Goal: Task Accomplishment & Management: Manage account settings

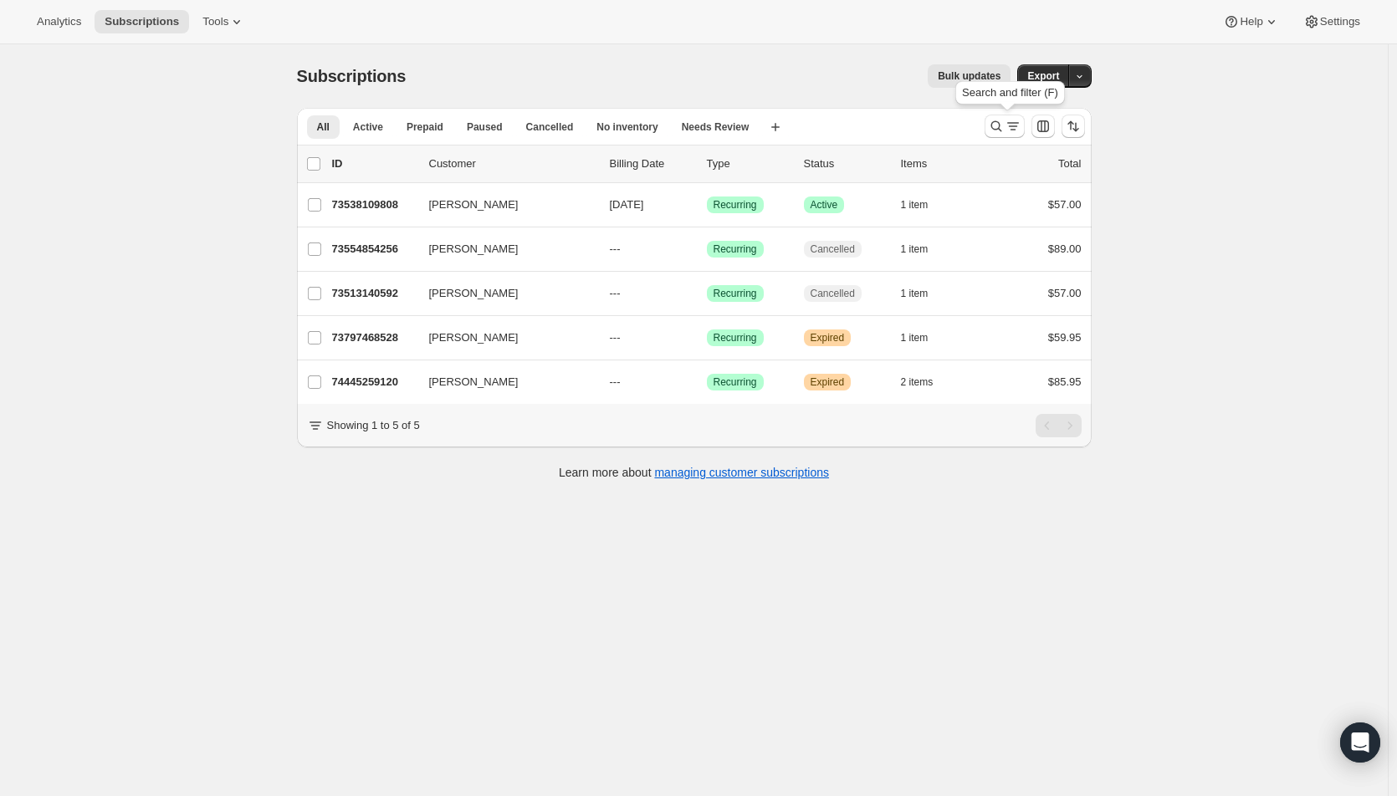
click at [1005, 126] on icon "Search and filter results" at bounding box center [996, 126] width 17 height 17
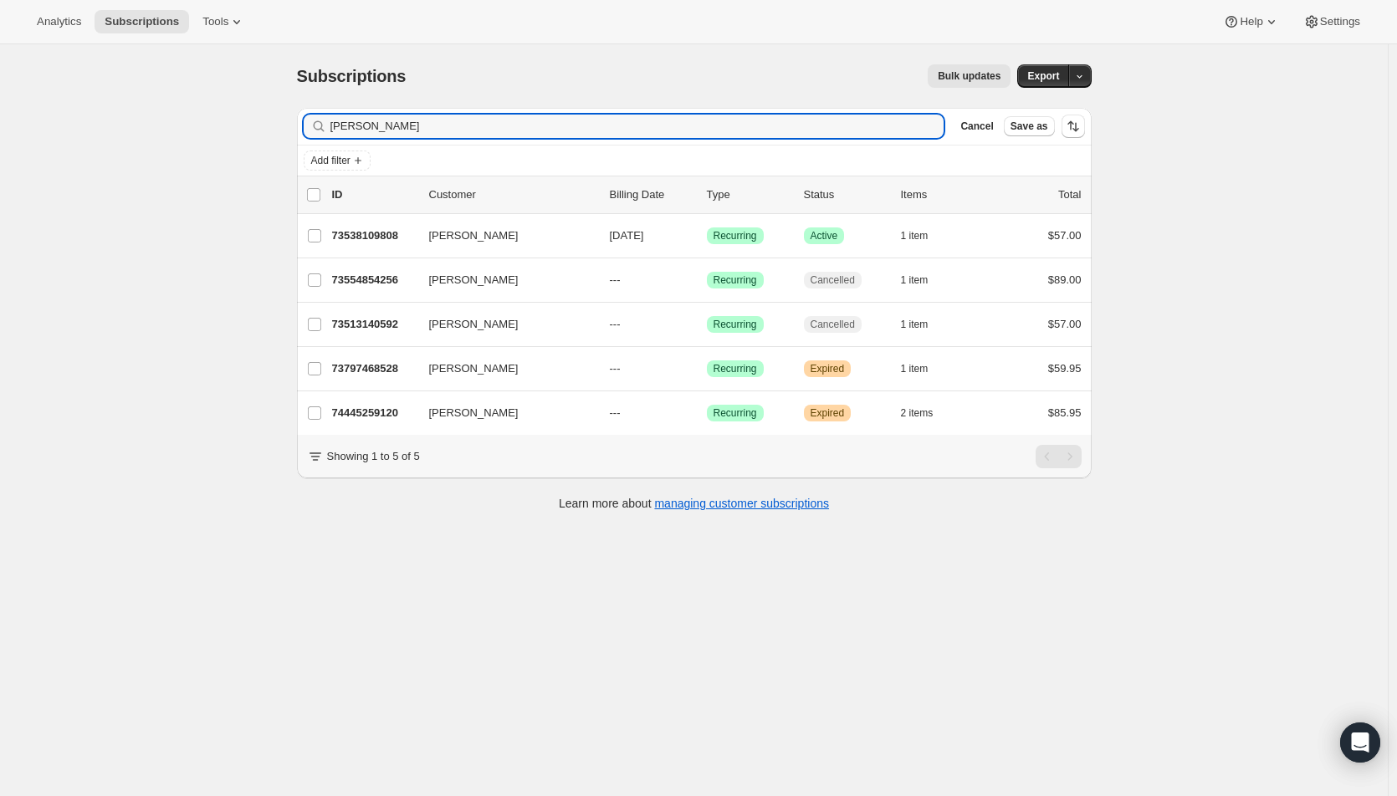
drag, startPoint x: 411, startPoint y: 126, endPoint x: 277, endPoint y: 120, distance: 134.0
click at [277, 120] on div "Subscriptions. This page is ready Subscriptions Bulk updates More actions Bulk …" at bounding box center [694, 442] width 1388 height 796
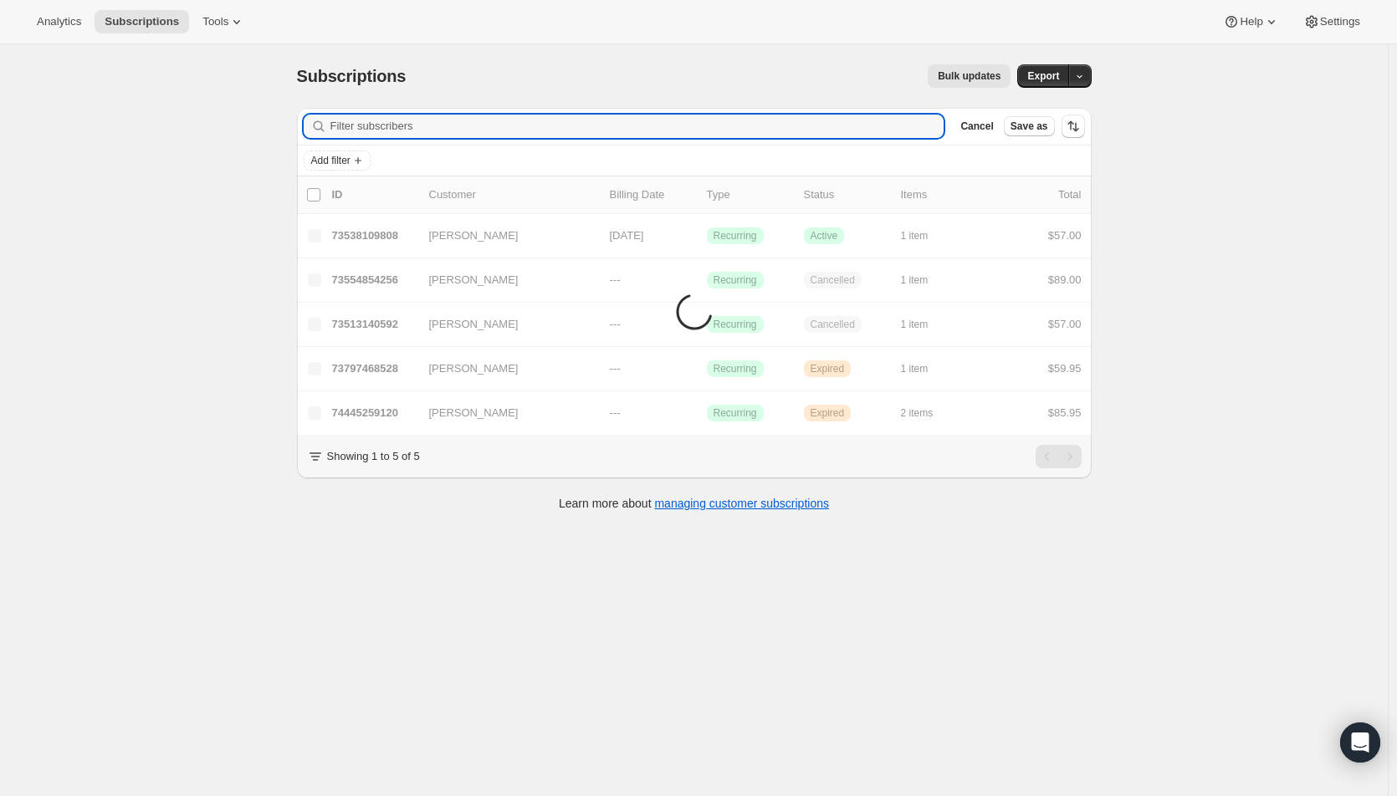
click at [331, 159] on span "Add filter" at bounding box center [330, 160] width 39 height 13
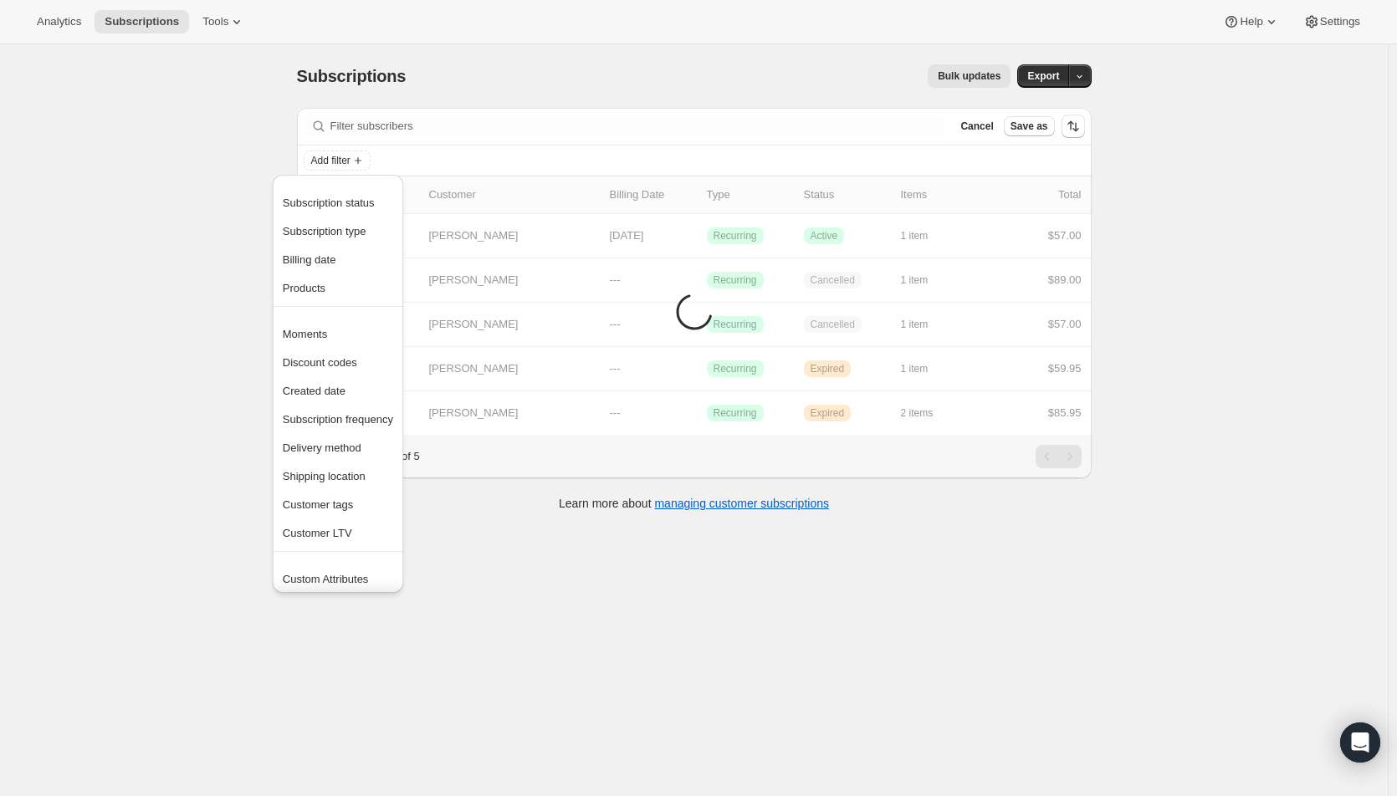
click at [324, 198] on span "Subscription status" at bounding box center [329, 203] width 92 height 13
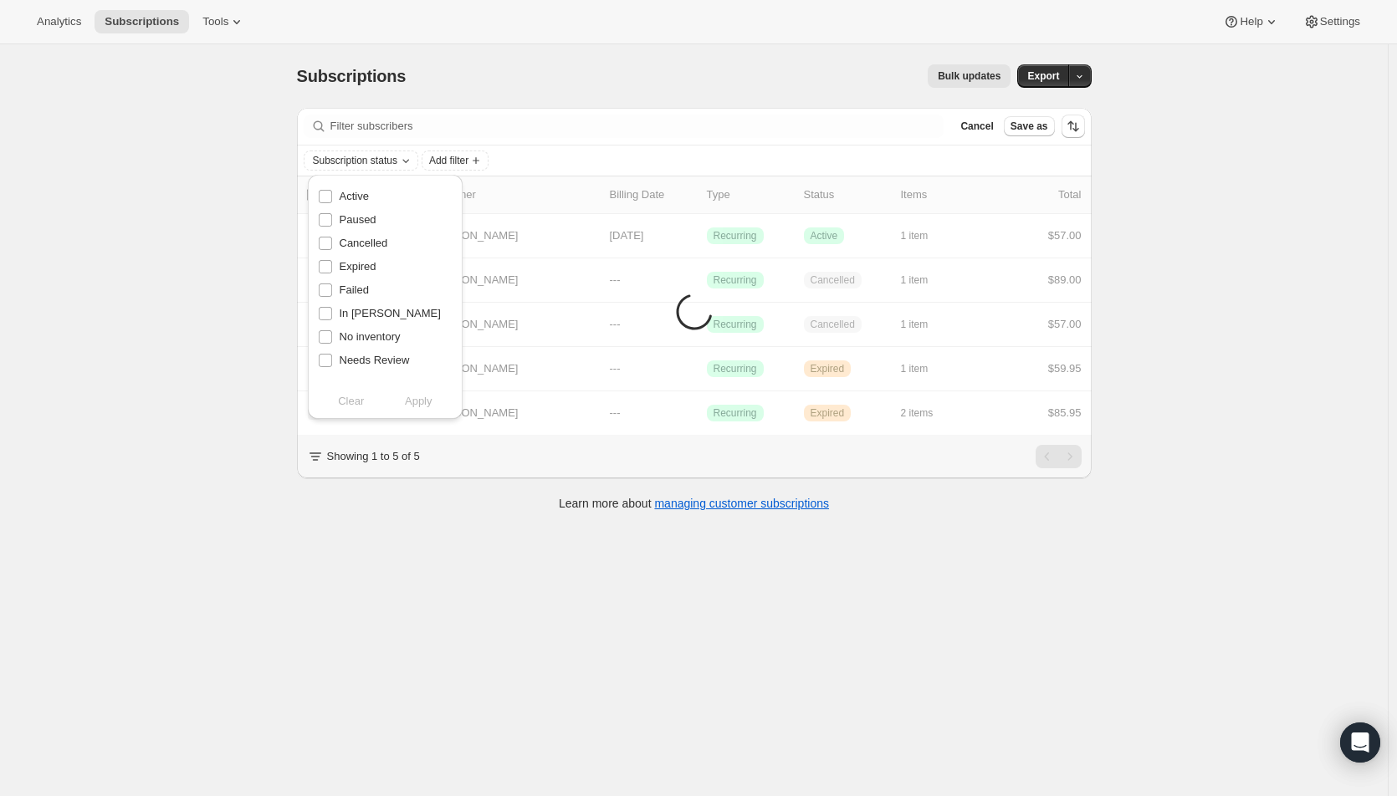
click at [346, 192] on span "Active" at bounding box center [354, 196] width 29 height 13
click at [332, 192] on input "Active" at bounding box center [325, 196] width 13 height 13
checkbox input "true"
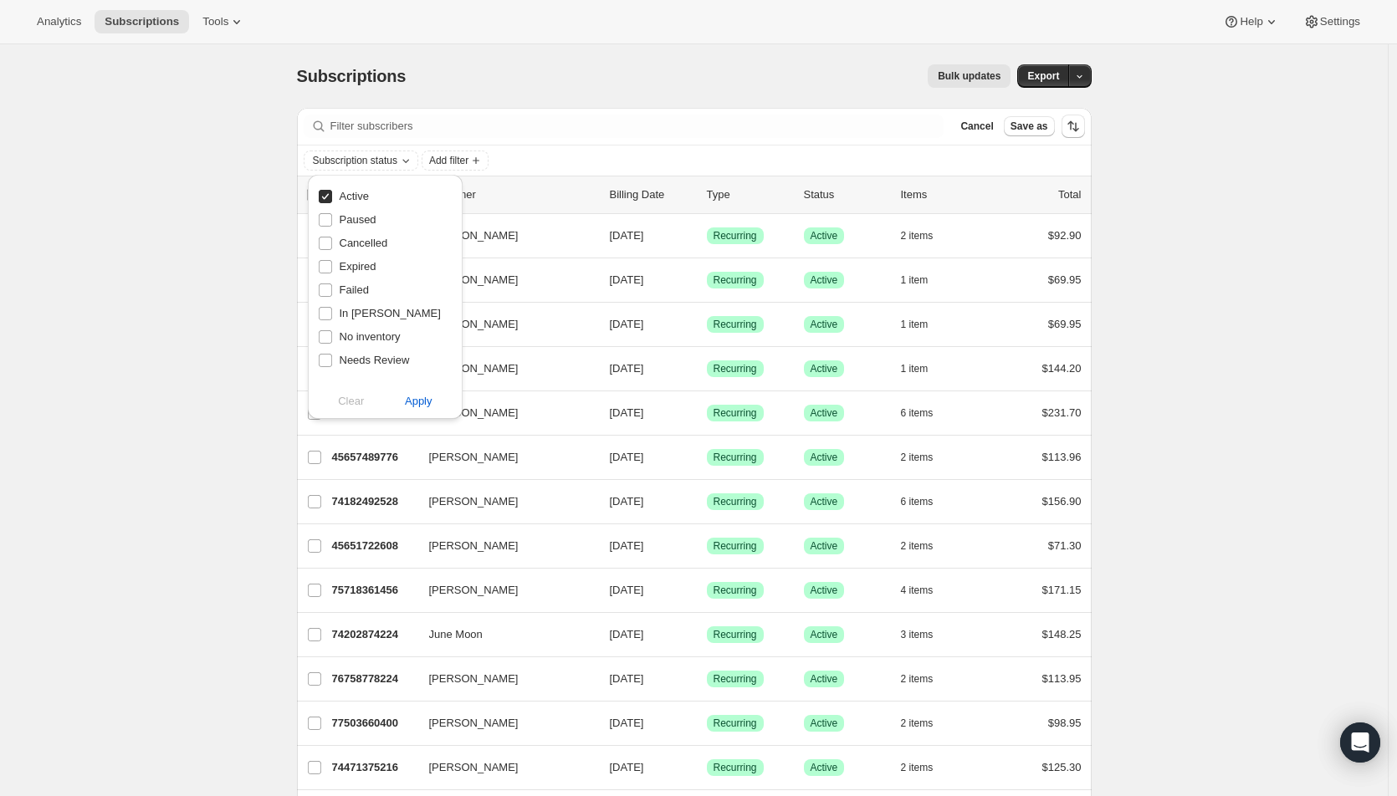
click at [420, 404] on span "Apply" at bounding box center [419, 401] width 28 height 17
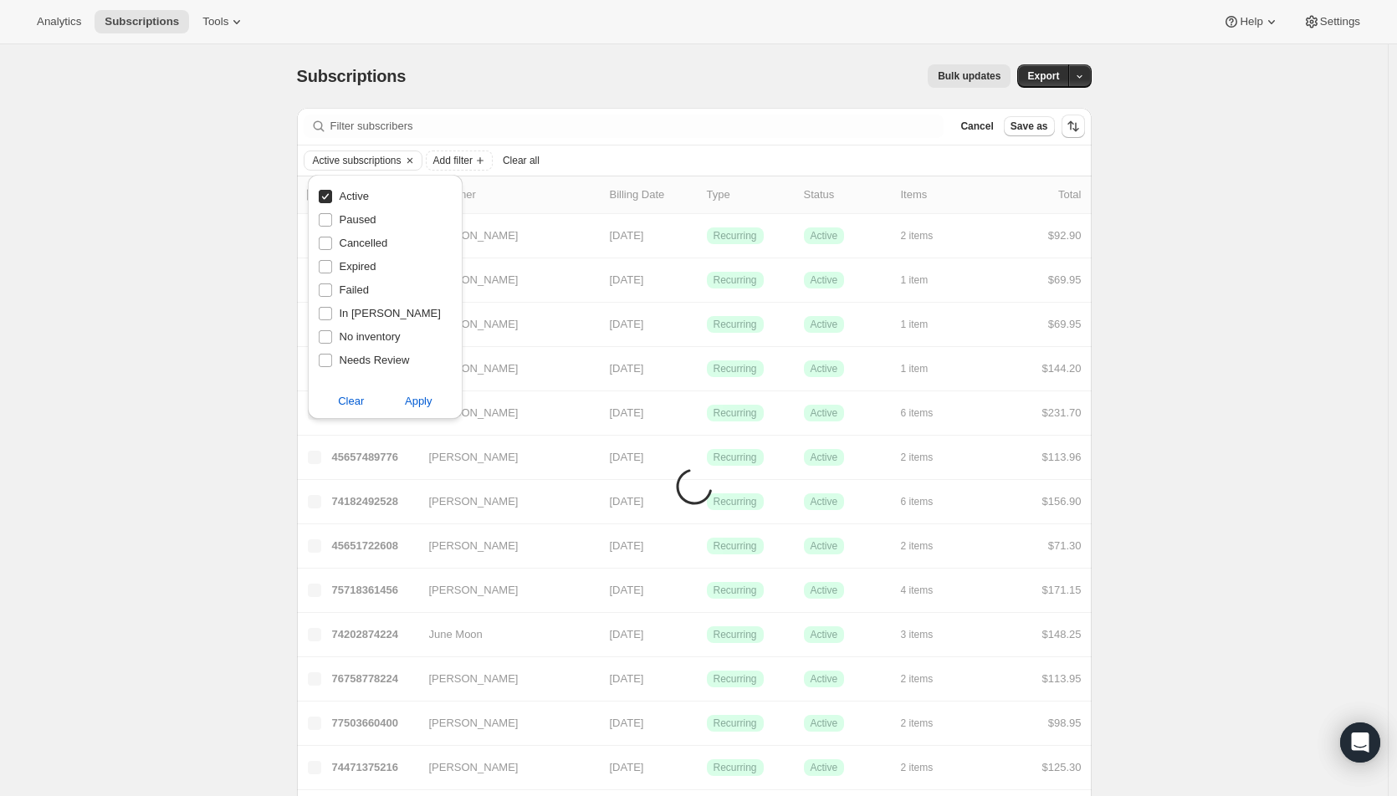
click at [461, 161] on span "Add filter" at bounding box center [452, 160] width 39 height 13
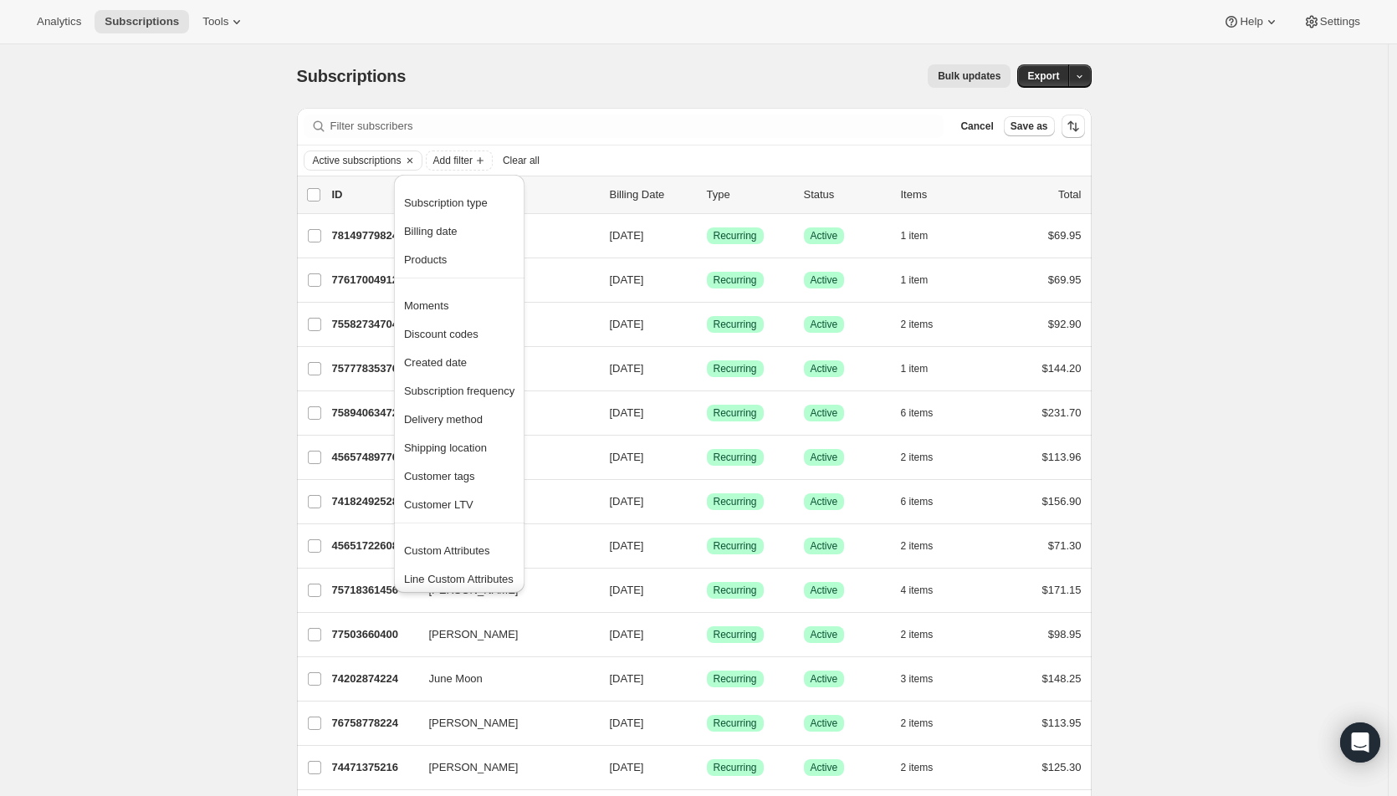
click at [421, 258] on span "Products" at bounding box center [425, 260] width 43 height 13
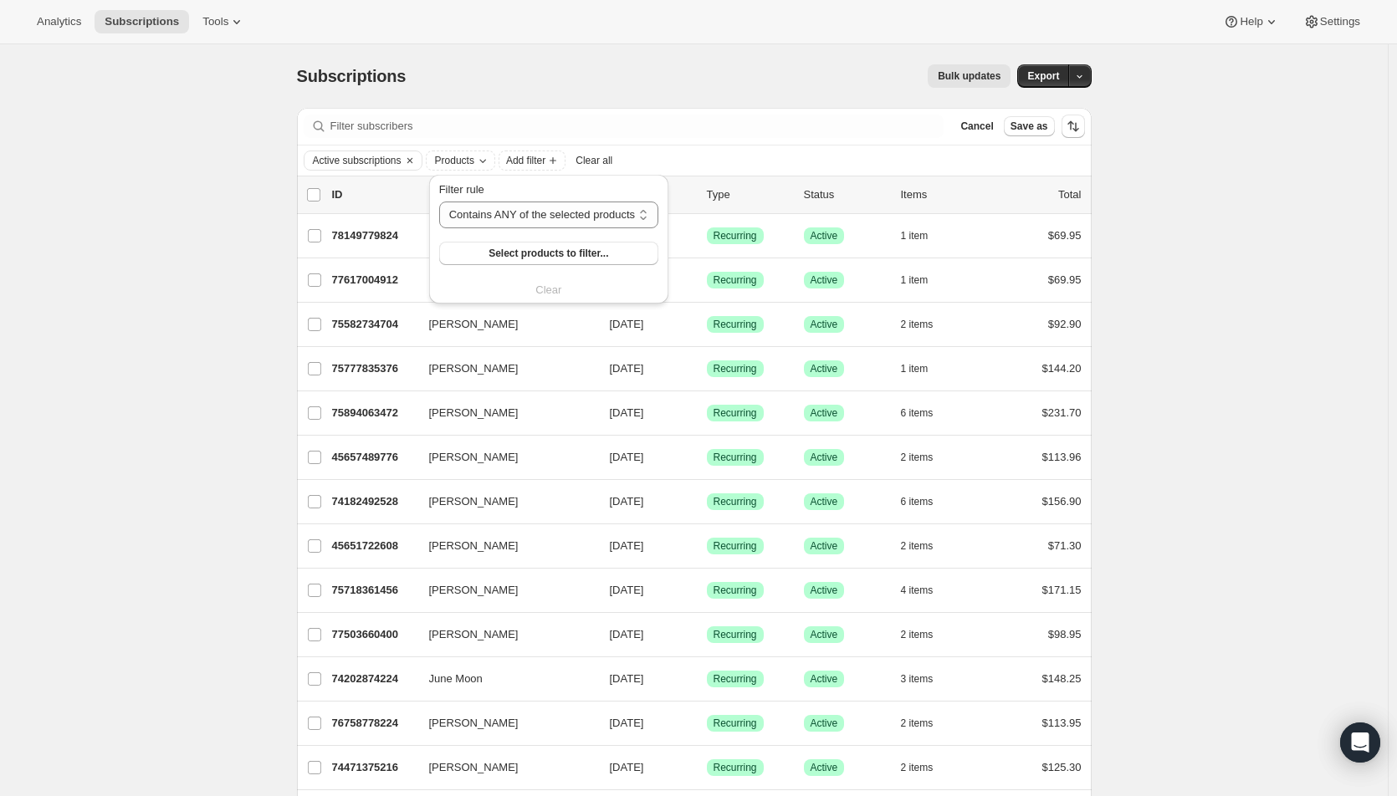
click at [487, 254] on button "Select products to filter..." at bounding box center [548, 253] width 219 height 23
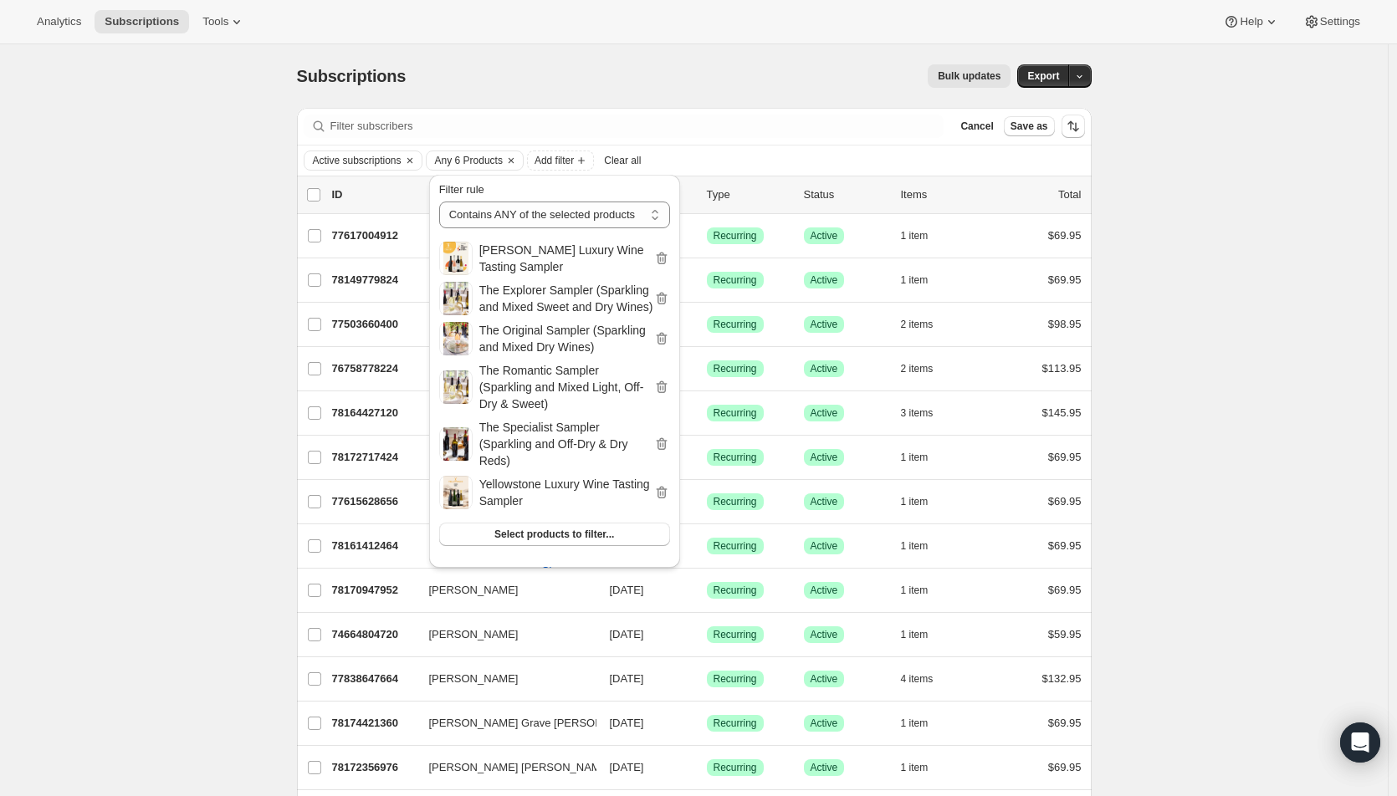
click at [1046, 74] on span "Export" at bounding box center [1043, 75] width 32 height 13
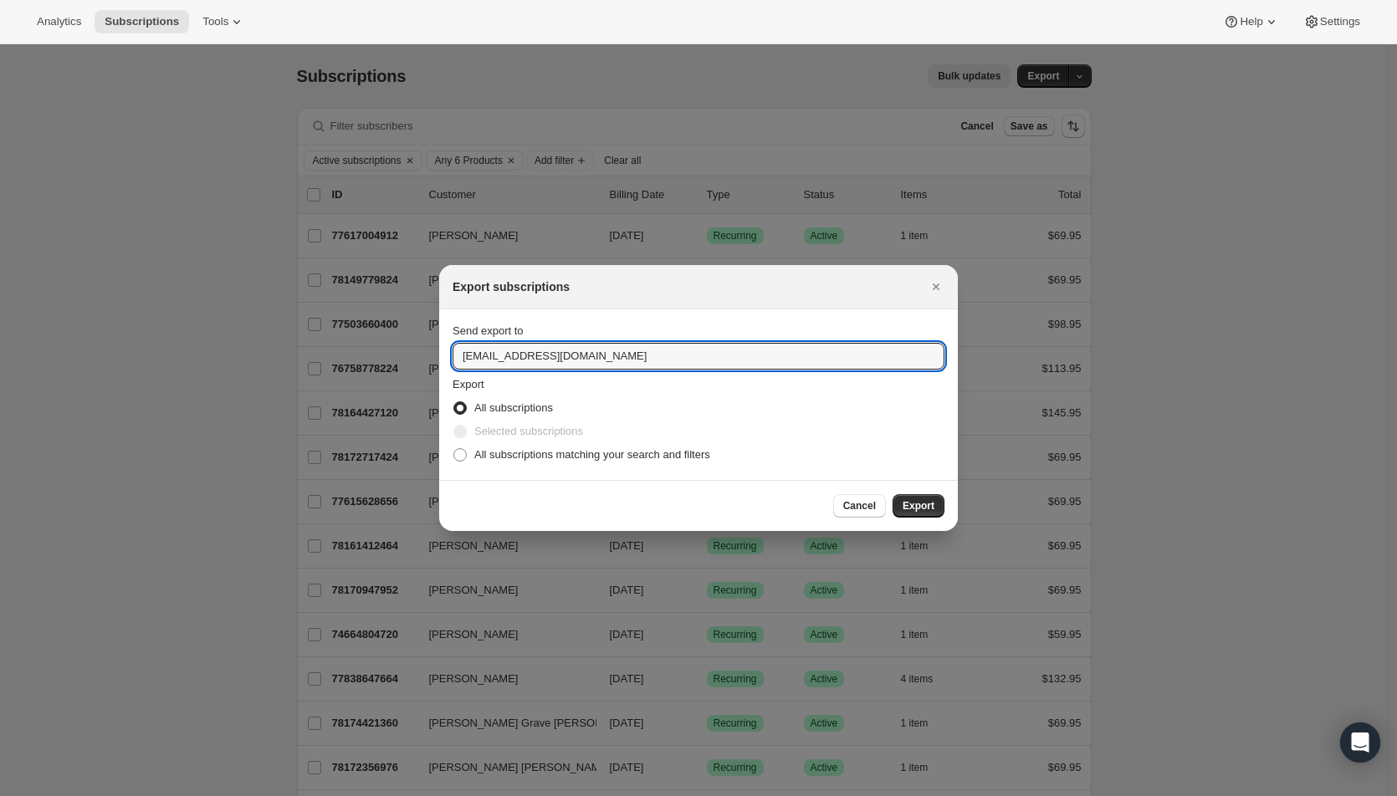
drag, startPoint x: 485, startPoint y: 361, endPoint x: 430, endPoint y: 362, distance: 55.2
type input "mfletcher@wineshopathome.com"
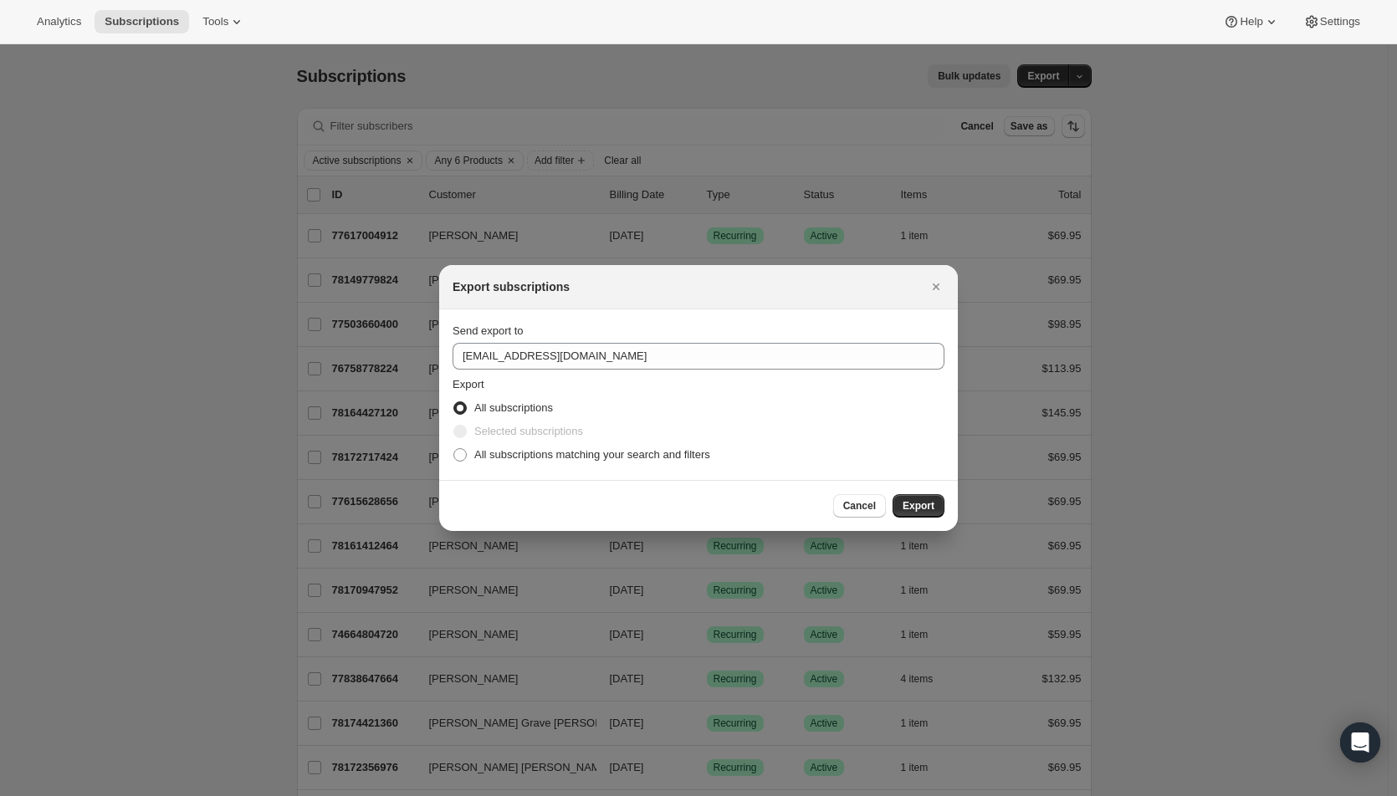
click at [517, 458] on span "All subscriptions matching your search and filters" at bounding box center [592, 454] width 236 height 13
click at [454, 449] on input "All subscriptions matching your search and filters" at bounding box center [453, 448] width 1 height 1
radio input "true"
click at [919, 507] on span "Export" at bounding box center [919, 505] width 32 height 13
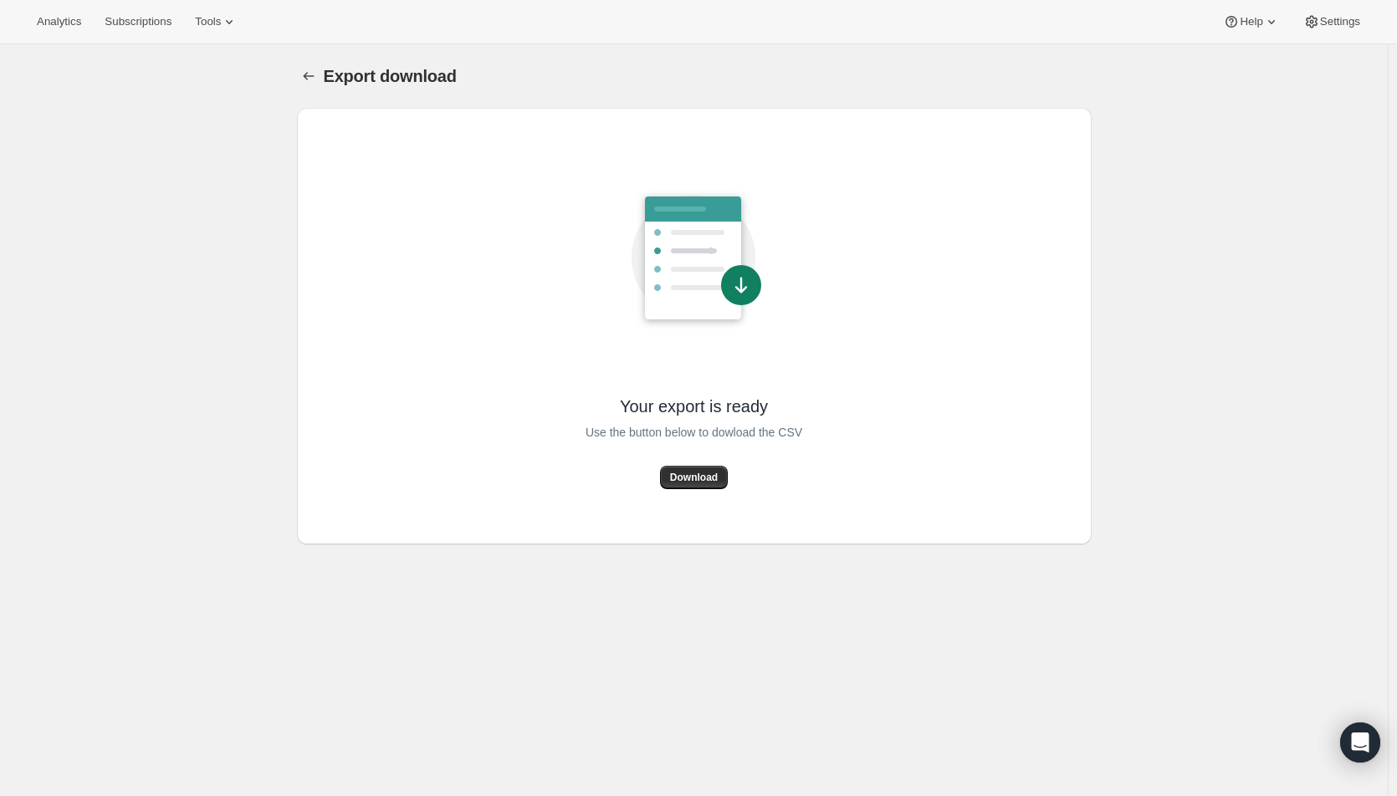
click at [711, 474] on span "Download" at bounding box center [694, 477] width 48 height 13
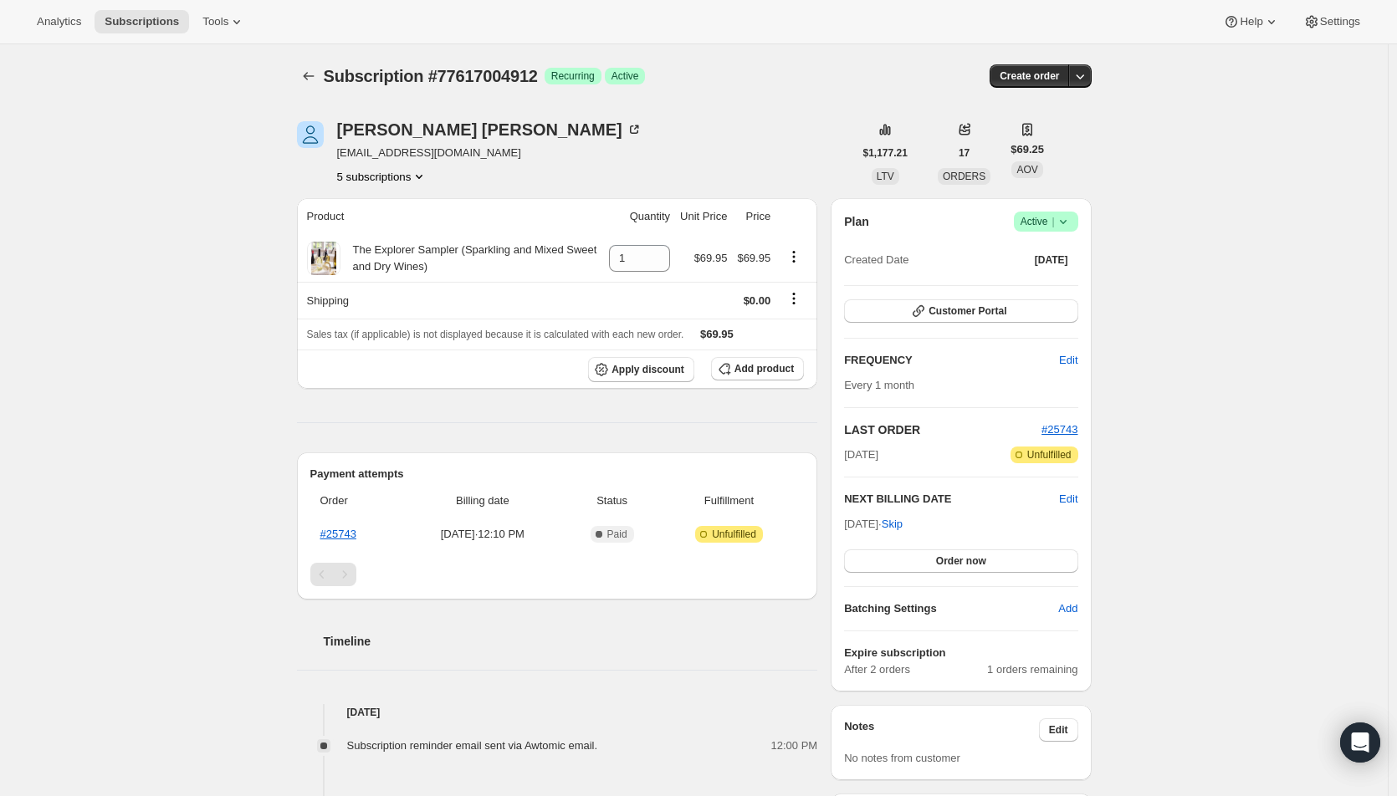
click at [995, 559] on button "Order now" at bounding box center [960, 561] width 233 height 23
click at [995, 559] on span "Click to confirm" at bounding box center [961, 561] width 76 height 13
click at [964, 564] on span "Order now" at bounding box center [961, 561] width 50 height 13
click at [964, 564] on span "Click to confirm" at bounding box center [961, 561] width 76 height 13
click at [958, 558] on span "Order now" at bounding box center [961, 561] width 50 height 13
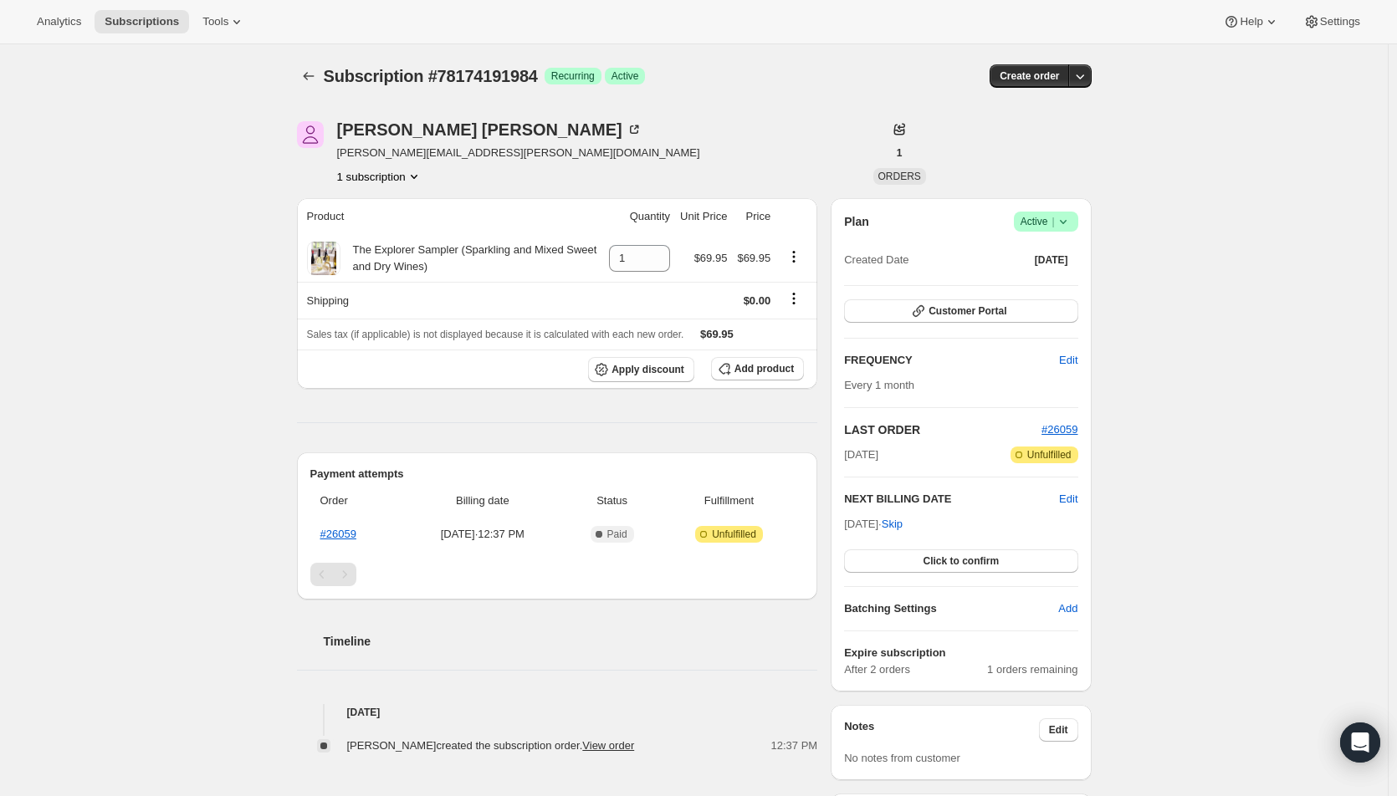
click at [958, 558] on span "Click to confirm" at bounding box center [961, 561] width 76 height 13
click at [951, 565] on span "Order now" at bounding box center [961, 561] width 50 height 13
click at [951, 565] on span "Click to confirm" at bounding box center [961, 561] width 76 height 13
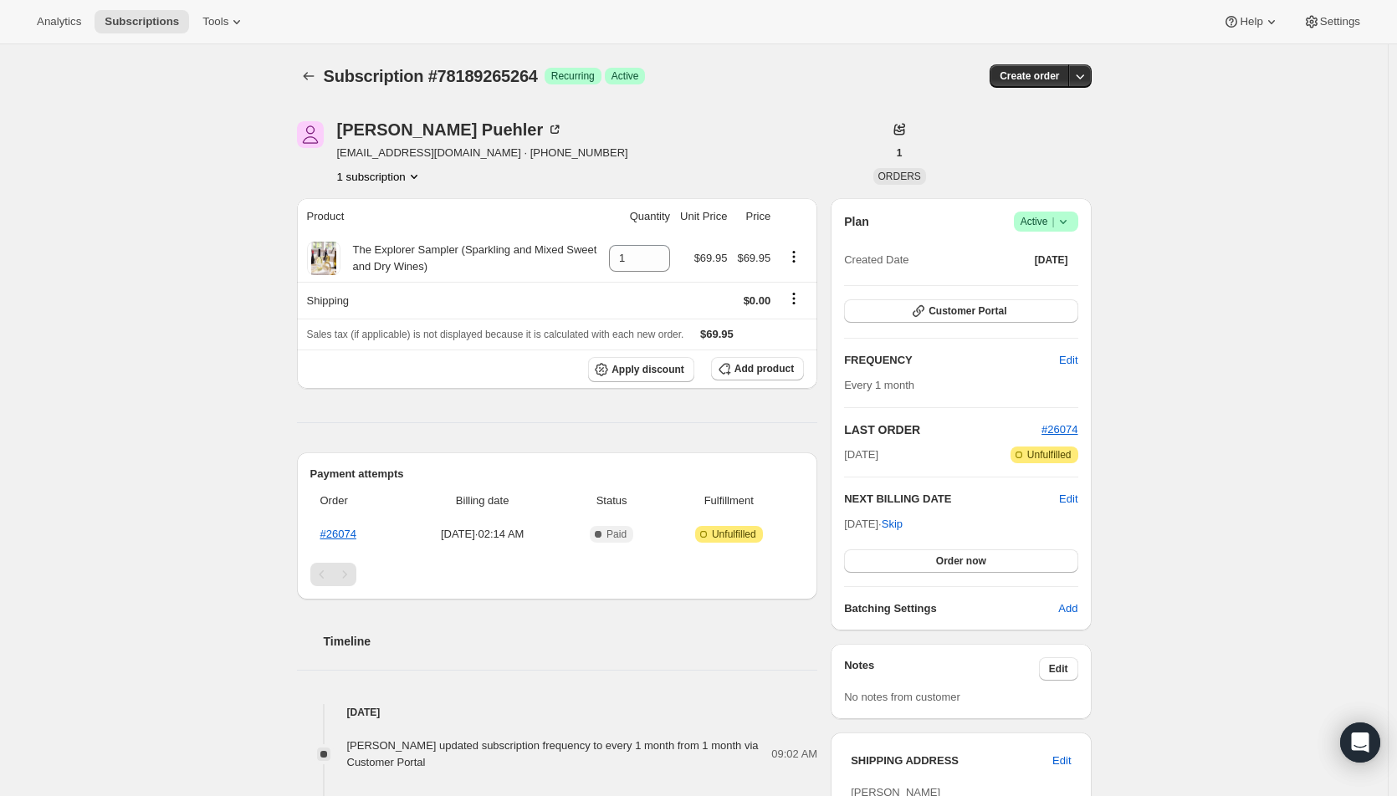
click at [900, 551] on button "Order now" at bounding box center [960, 561] width 233 height 23
click at [900, 551] on button "Click to confirm" at bounding box center [960, 561] width 233 height 23
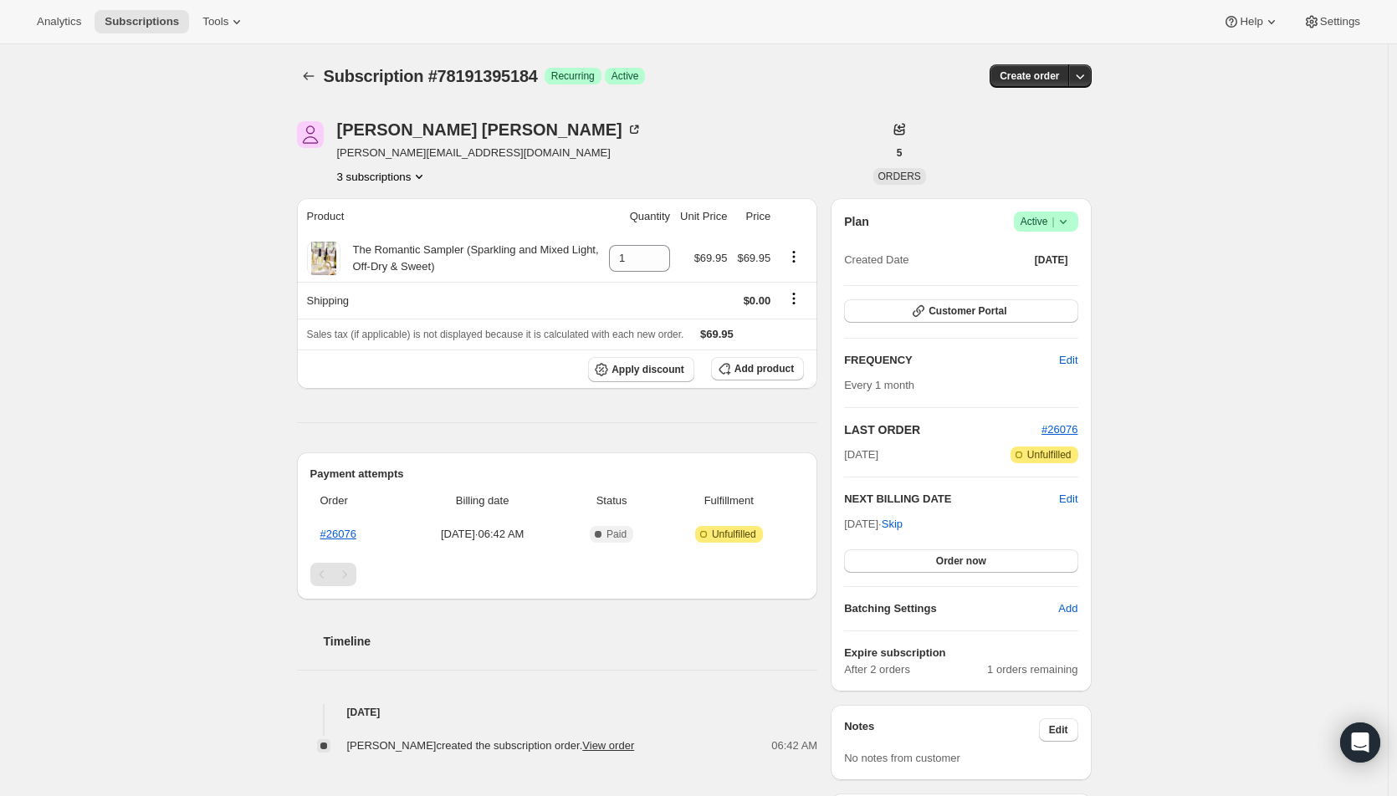
click at [909, 558] on button "Order now" at bounding box center [960, 561] width 233 height 23
click at [909, 558] on button "Click to confirm" at bounding box center [960, 561] width 233 height 23
click at [1070, 502] on span "Edit" at bounding box center [1068, 499] width 18 height 17
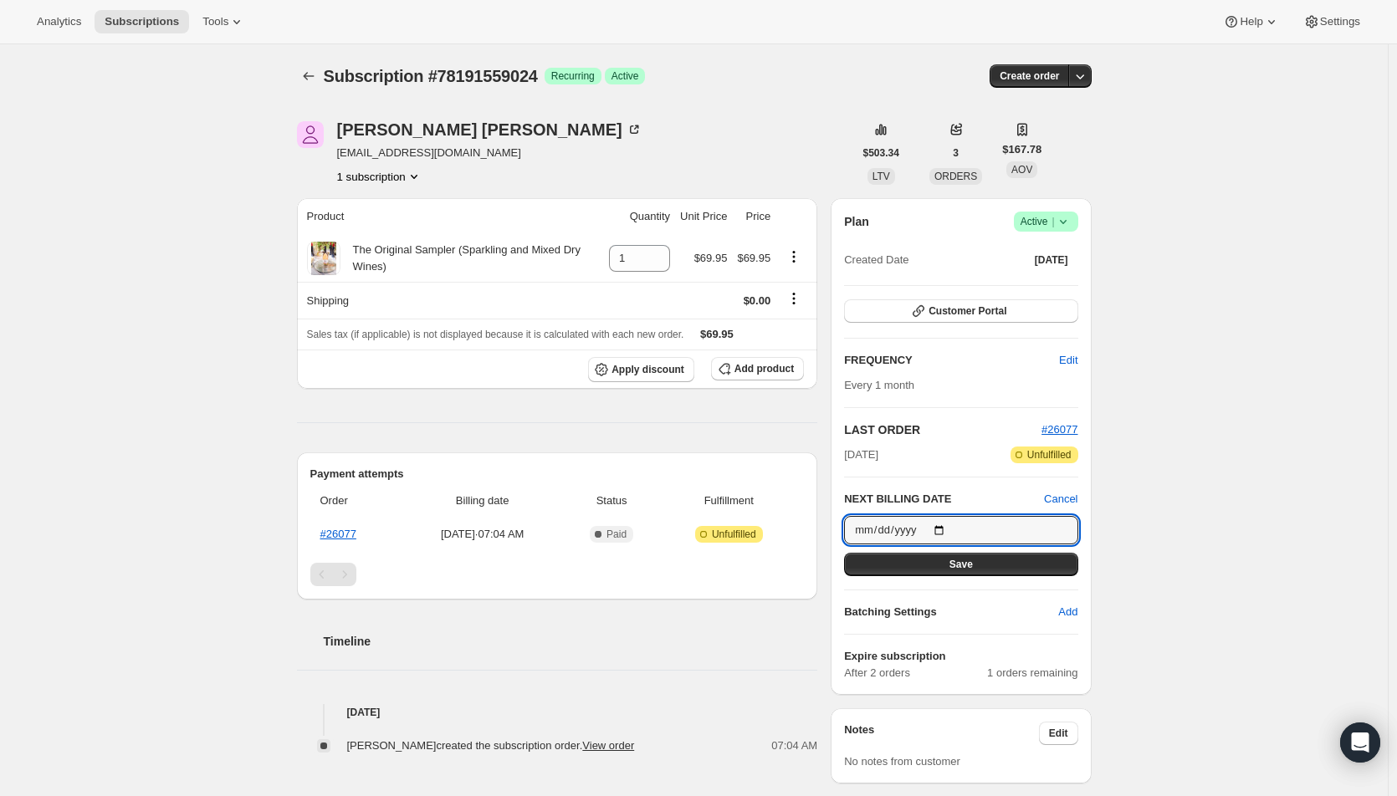
click at [936, 529] on input "[DATE]" at bounding box center [960, 530] width 233 height 28
click at [945, 529] on input "[DATE]" at bounding box center [960, 530] width 233 height 28
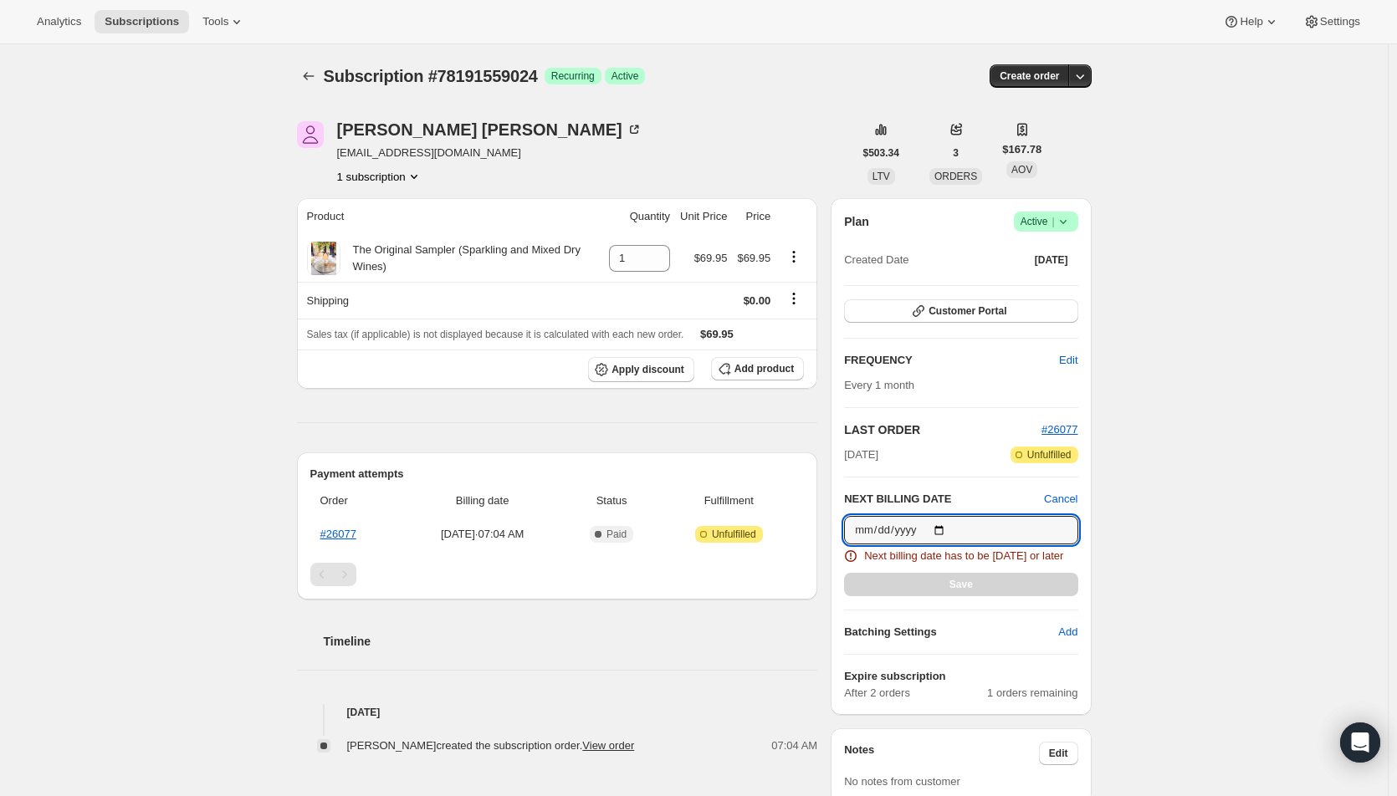
type input "[DATE]"
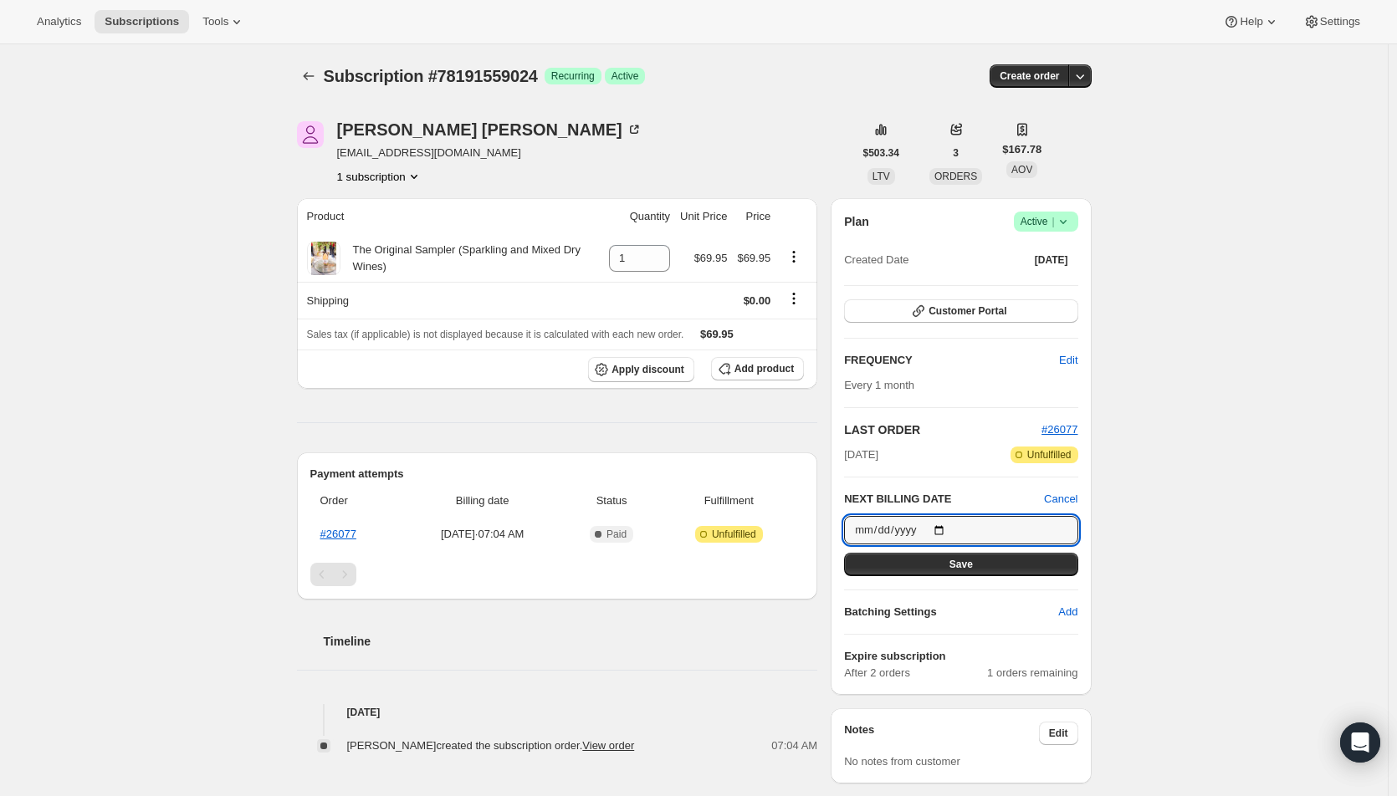
click at [999, 569] on button "Save" at bounding box center [960, 564] width 233 height 23
